Goal: Information Seeking & Learning: Learn about a topic

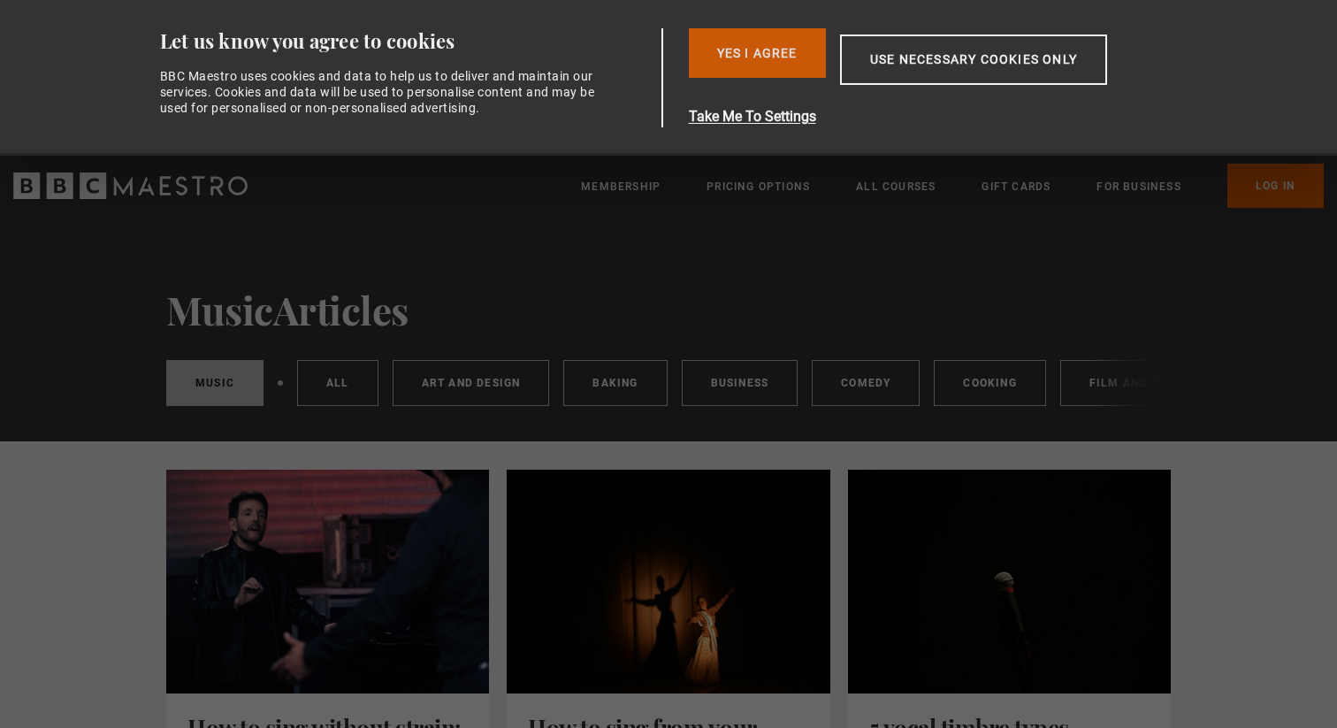
click at [764, 55] on button "Yes I Agree" at bounding box center [757, 53] width 137 height 50
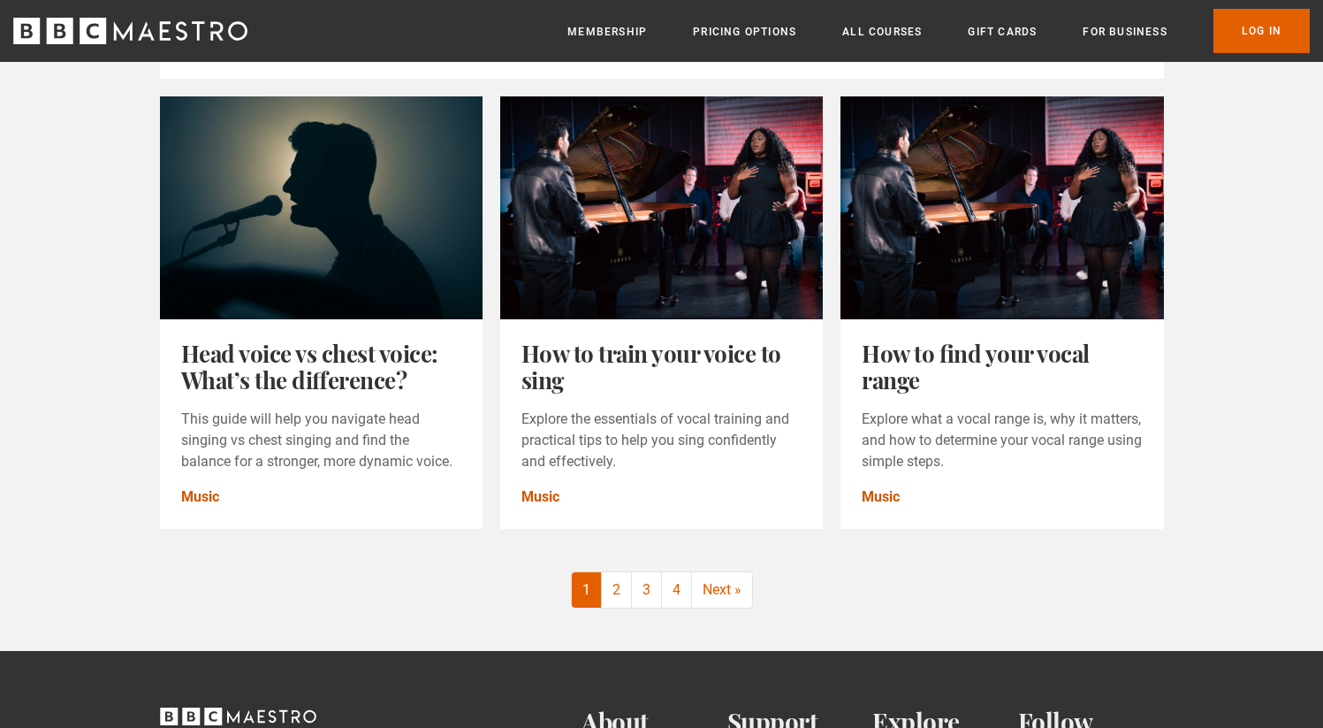
scroll to position [2008, 0]
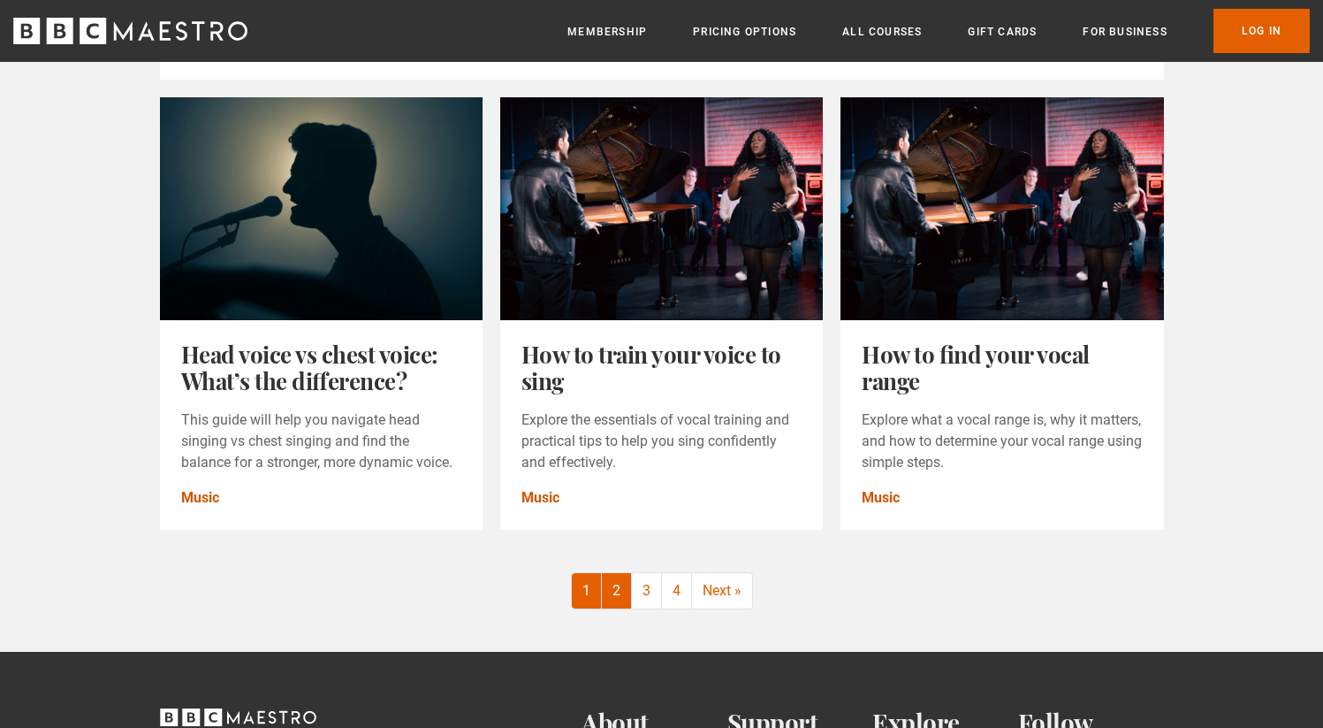
click at [610, 601] on link "2" at bounding box center [617, 590] width 30 height 35
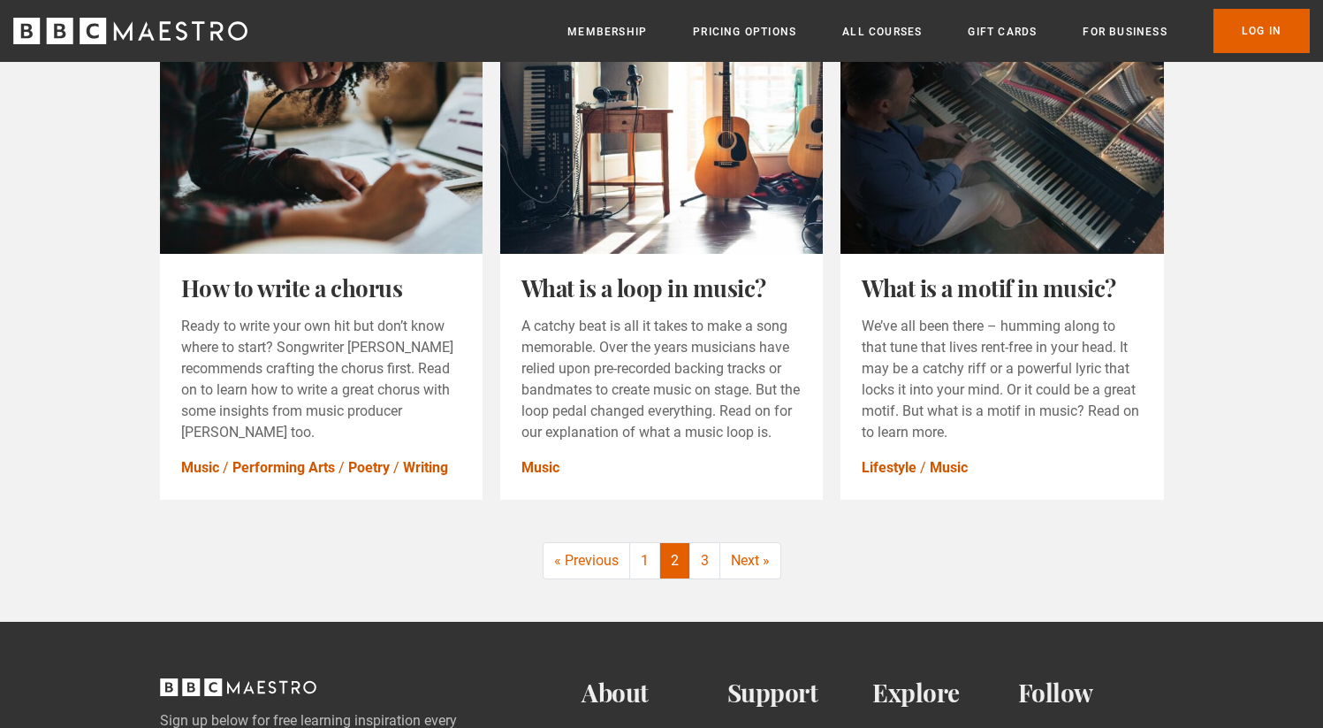
scroll to position [2123, 0]
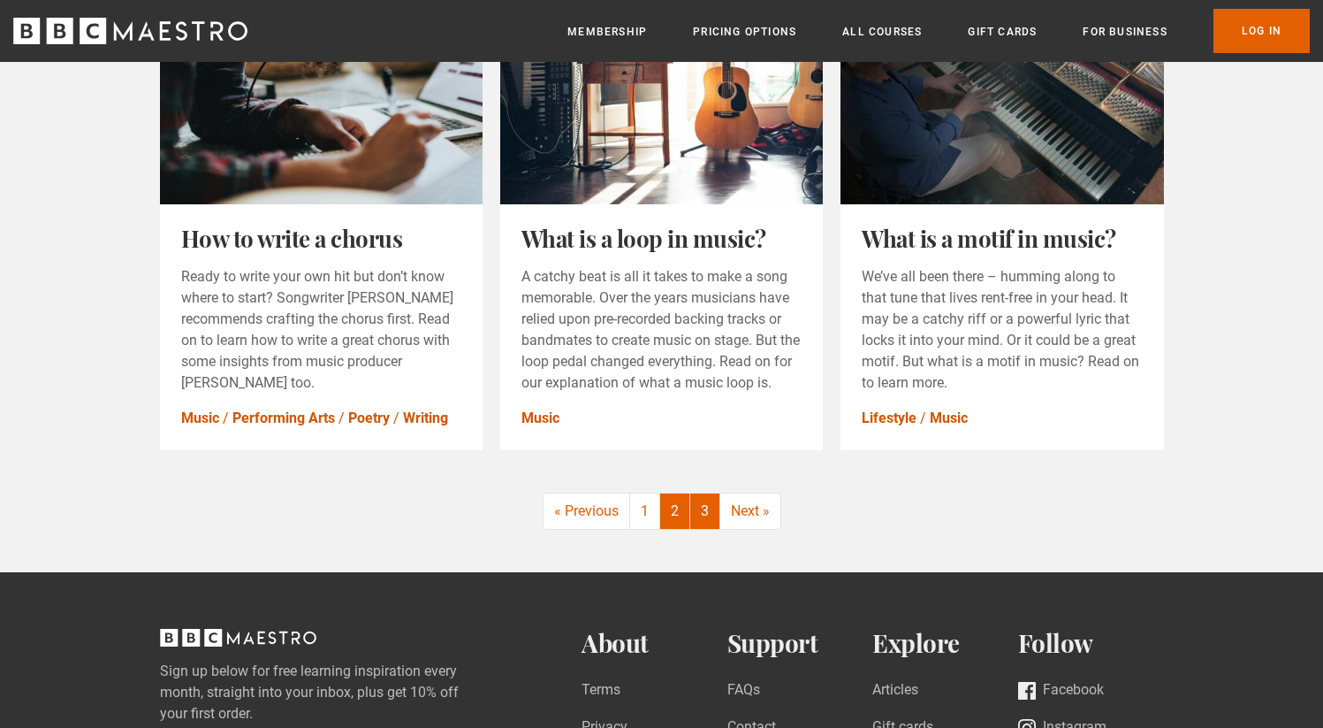
click at [705, 522] on link "3" at bounding box center [705, 510] width 30 height 35
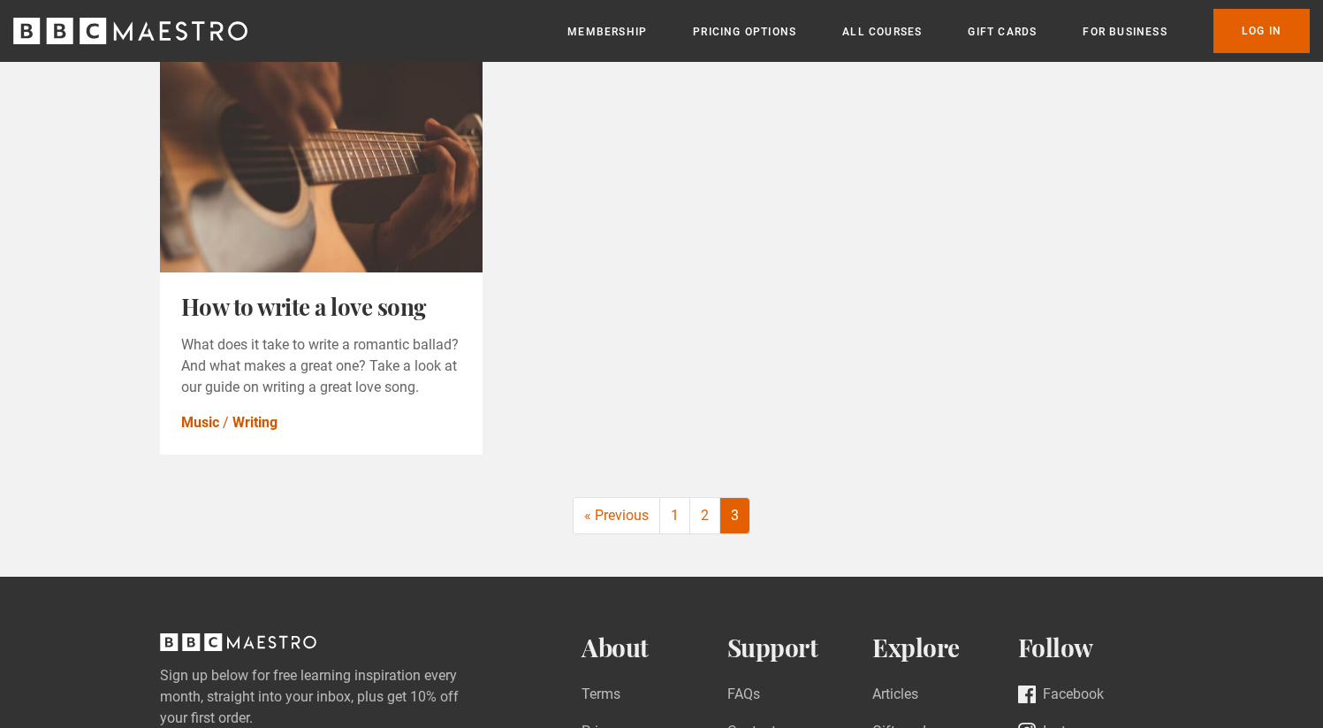
scroll to position [451, 0]
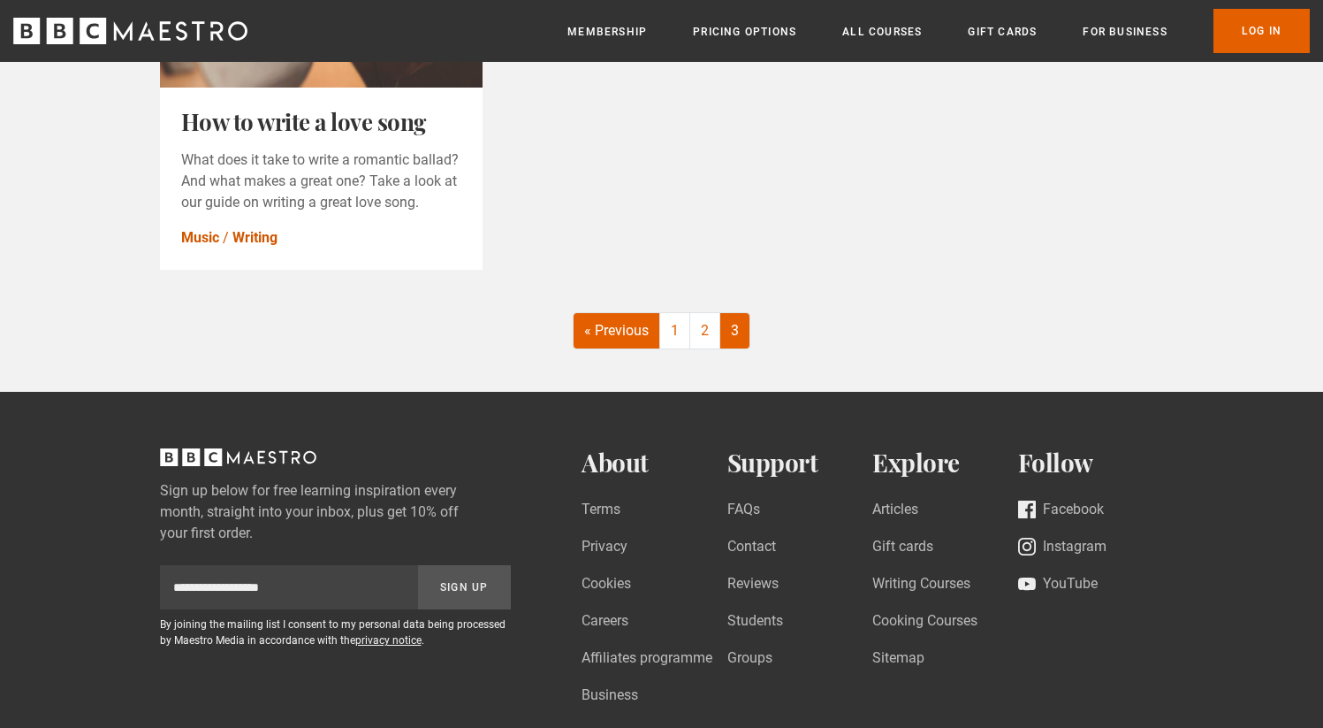
click at [637, 343] on link "« Previous" at bounding box center [617, 330] width 87 height 35
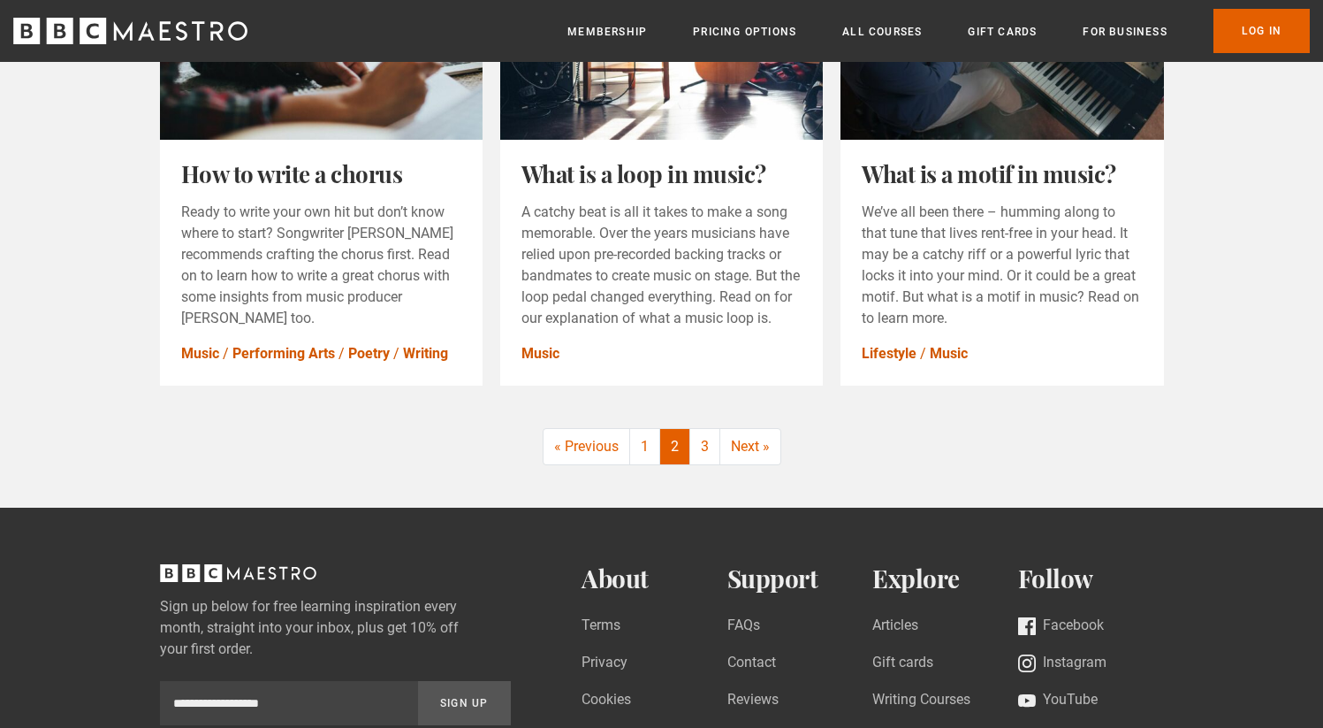
scroll to position [2277, 0]
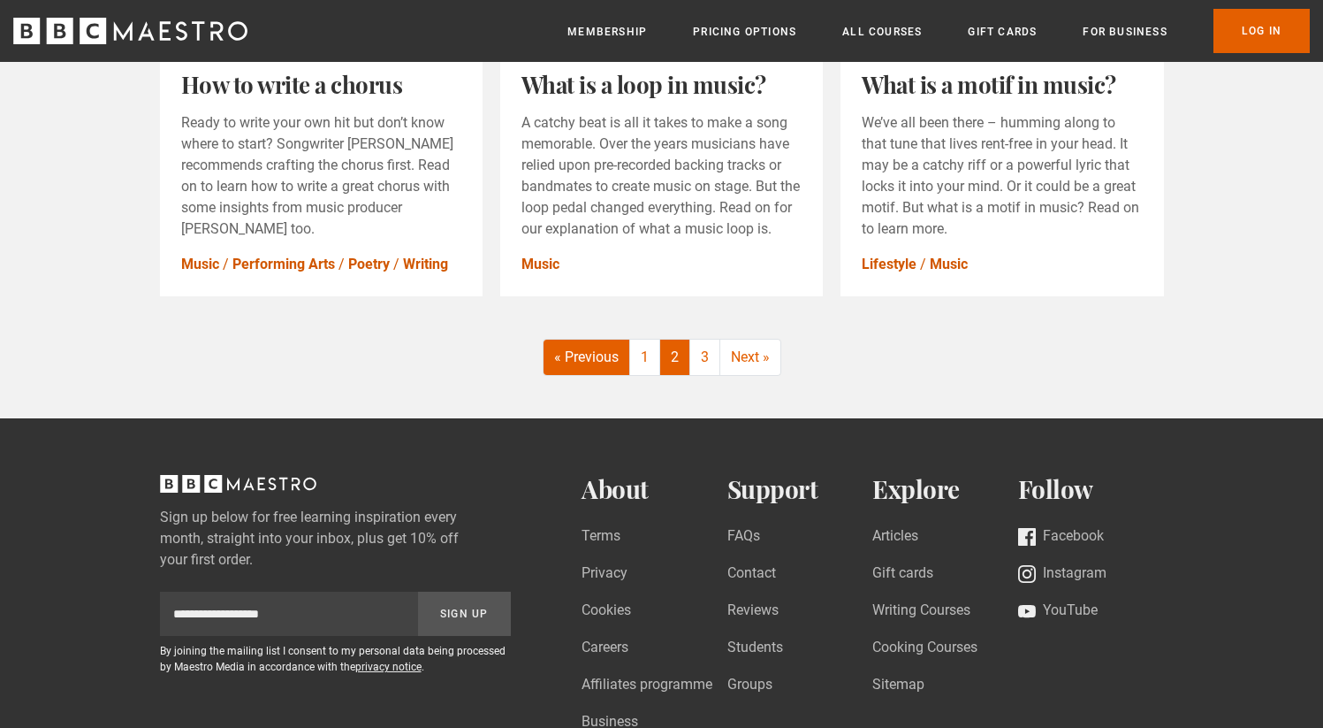
click at [584, 370] on link "« Previous" at bounding box center [587, 356] width 87 height 35
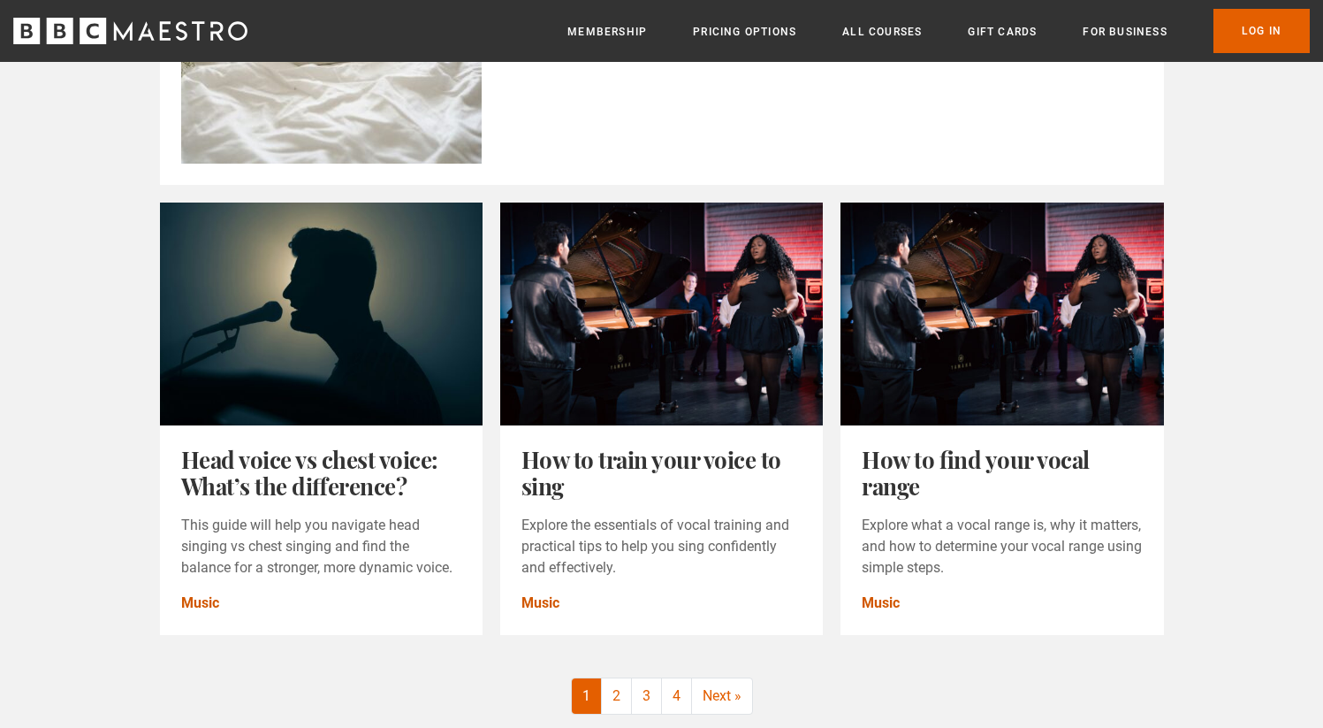
scroll to position [1940, 0]
